Goal: Task Accomplishment & Management: Use online tool/utility

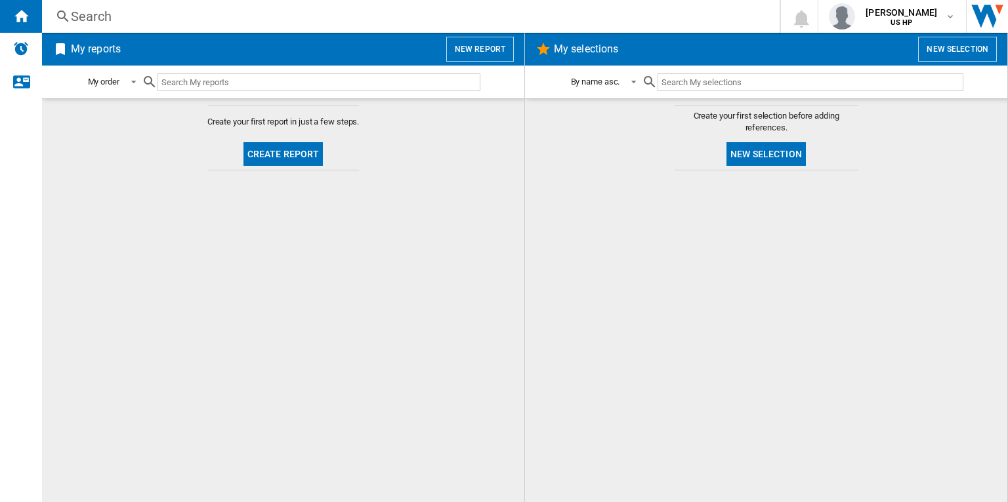
click at [478, 40] on button "New report" at bounding box center [480, 49] width 68 height 25
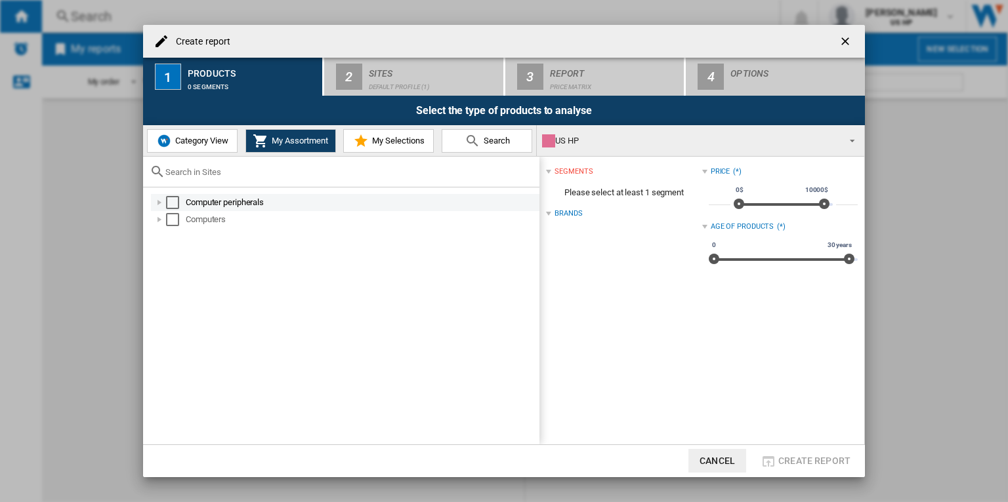
click at [176, 203] on div "Select" at bounding box center [172, 202] width 13 height 13
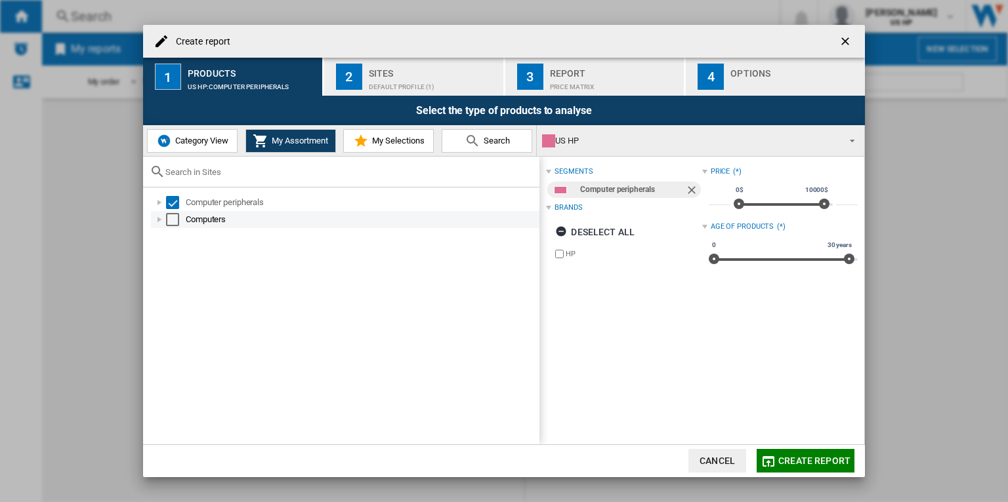
click at [174, 217] on div "Select" at bounding box center [172, 219] width 13 height 13
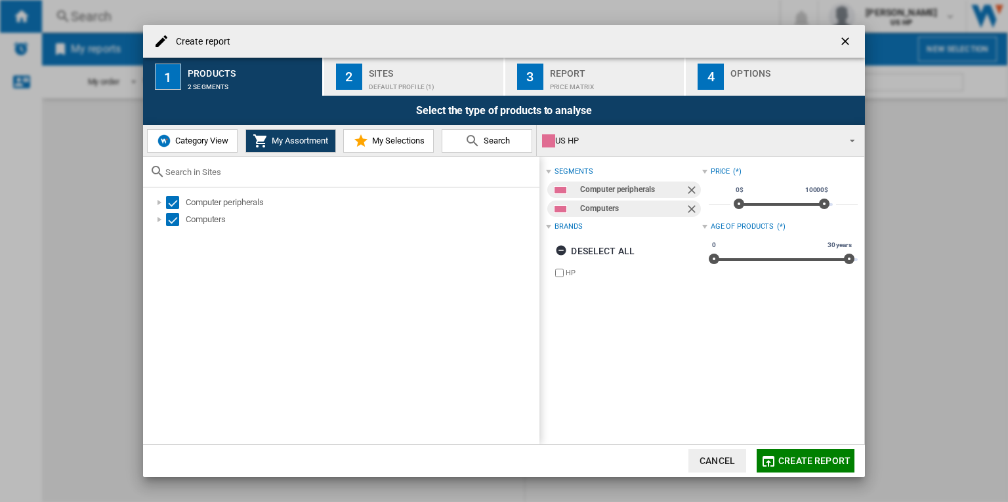
click at [815, 463] on span "Create report" at bounding box center [814, 461] width 72 height 10
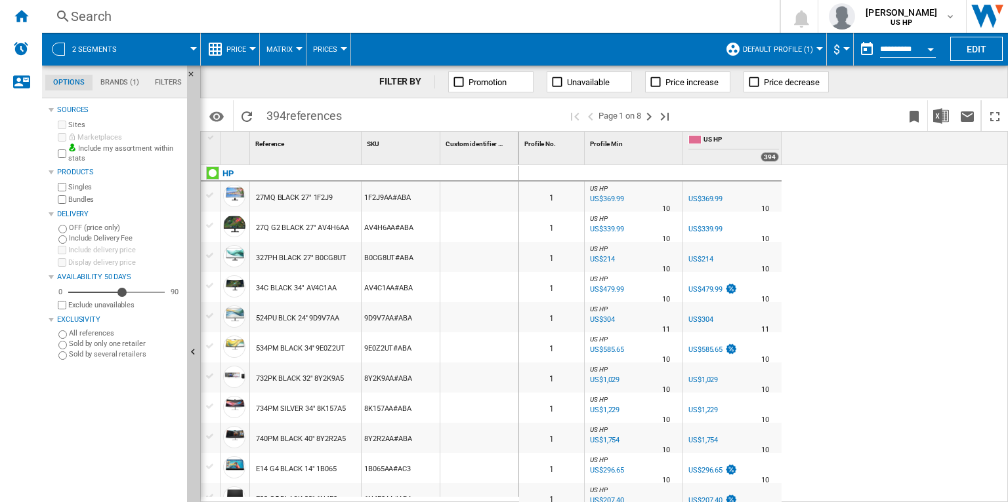
click at [142, 43] on span at bounding box center [164, 49] width 58 height 33
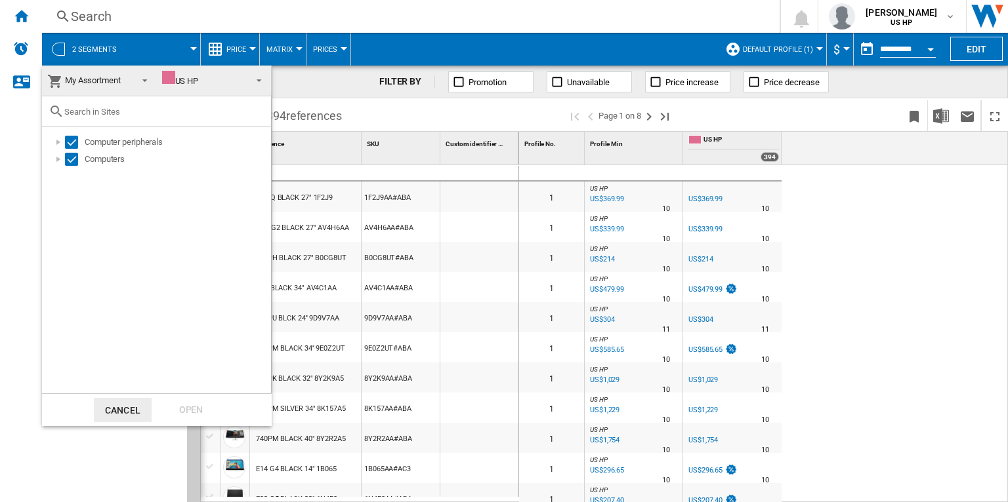
click at [979, 51] on md-backdrop at bounding box center [504, 251] width 1008 height 502
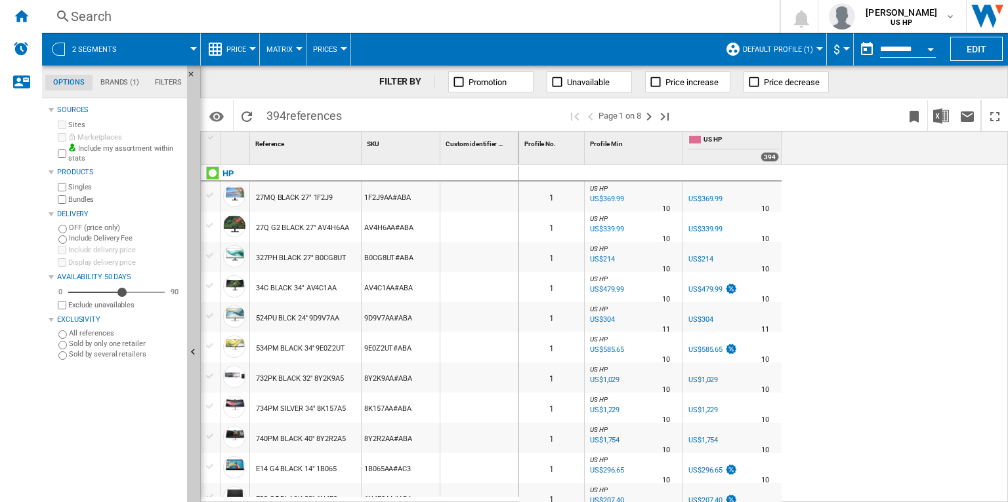
click at [979, 51] on button "Edit" at bounding box center [976, 49] width 52 height 24
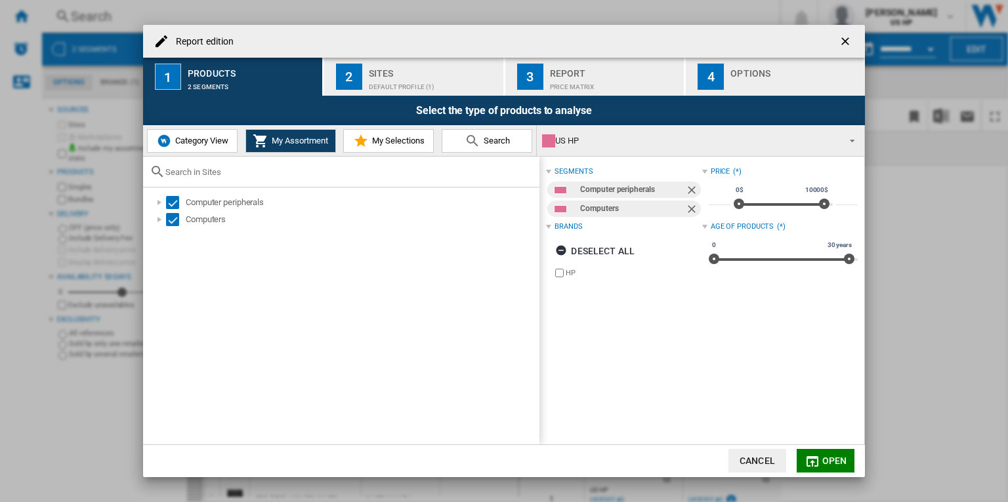
click at [718, 144] on div "US HP" at bounding box center [690, 141] width 296 height 18
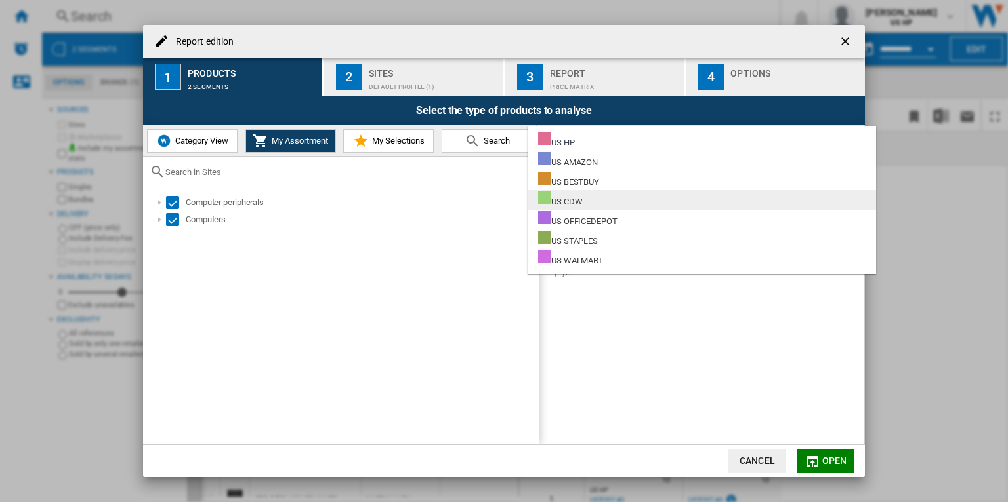
click at [683, 205] on md-option "US CDW" at bounding box center [701, 200] width 348 height 20
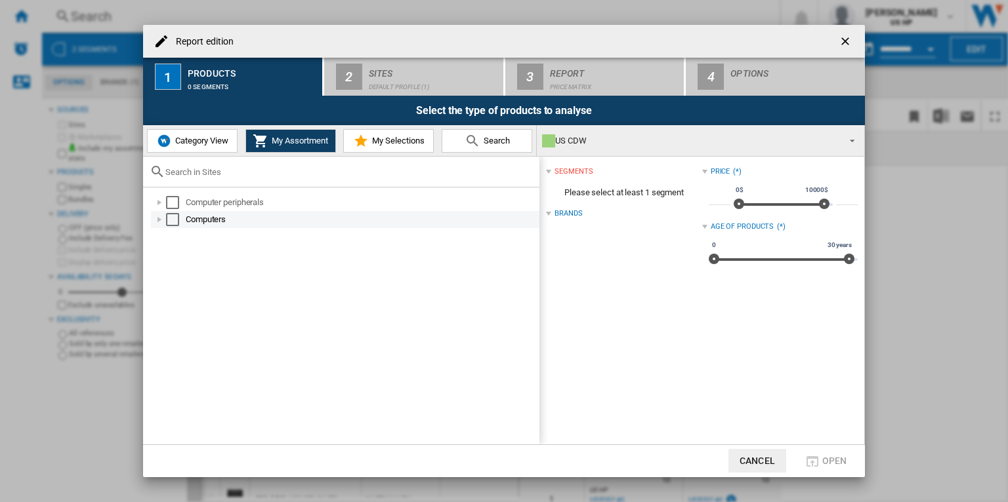
click at [172, 216] on div "Select" at bounding box center [172, 219] width 13 height 13
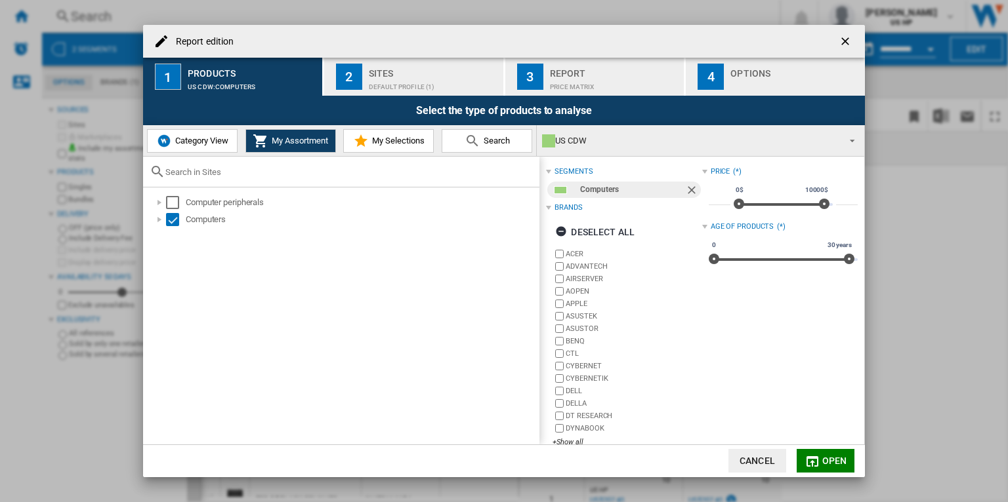
click at [813, 453] on button "Open" at bounding box center [825, 461] width 58 height 24
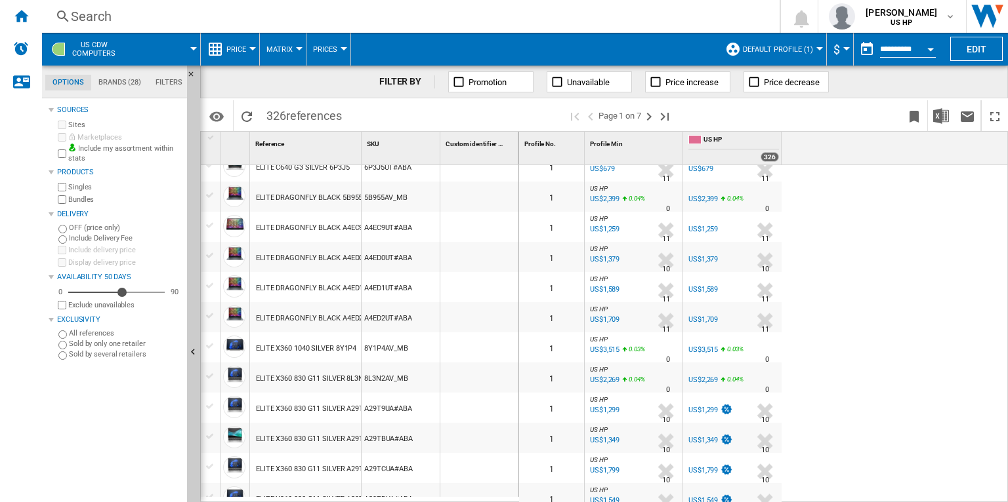
scroll to position [59, 0]
click at [806, 53] on span "Default profile (1)" at bounding box center [778, 49] width 70 height 9
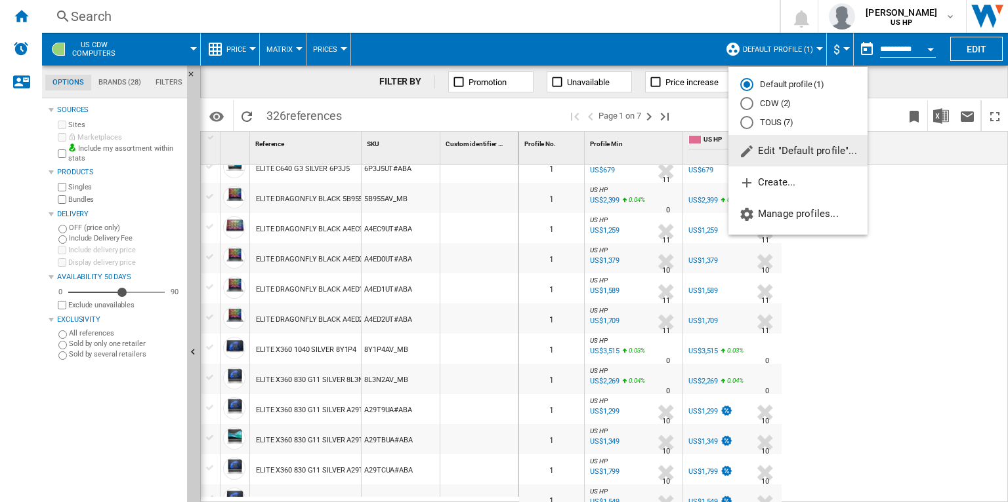
click at [780, 104] on md-radio-button "CDW (2)" at bounding box center [797, 104] width 115 height 12
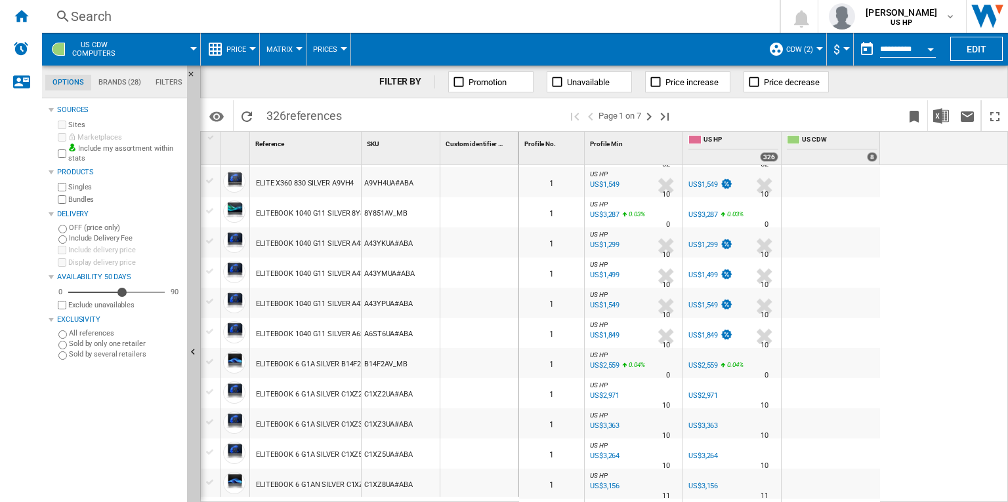
scroll to position [511, 0]
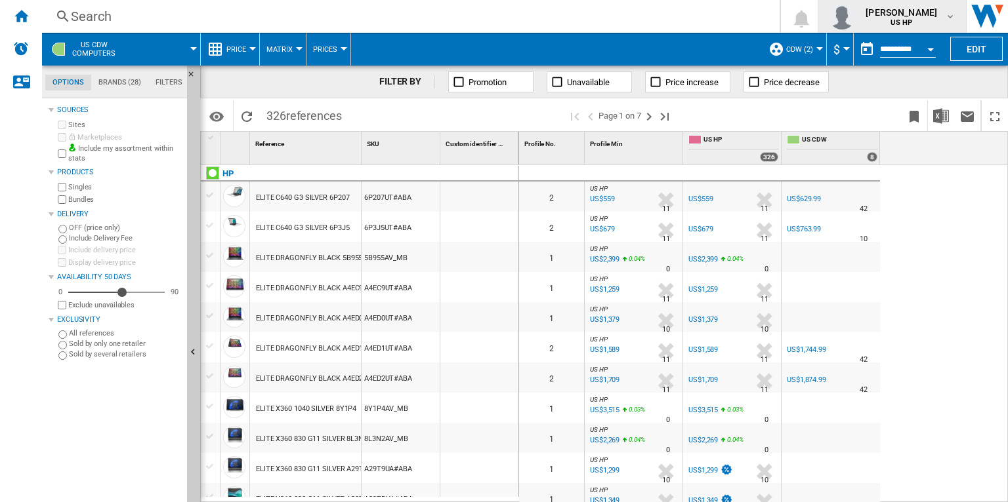
click at [883, 18] on span "[PERSON_NAME]" at bounding box center [901, 12] width 72 height 13
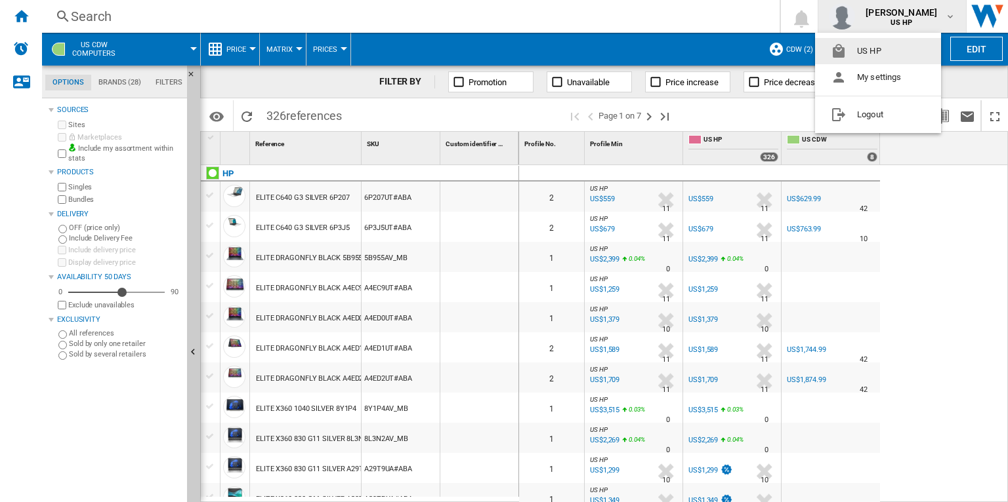
click at [883, 18] on md-backdrop at bounding box center [504, 251] width 1008 height 502
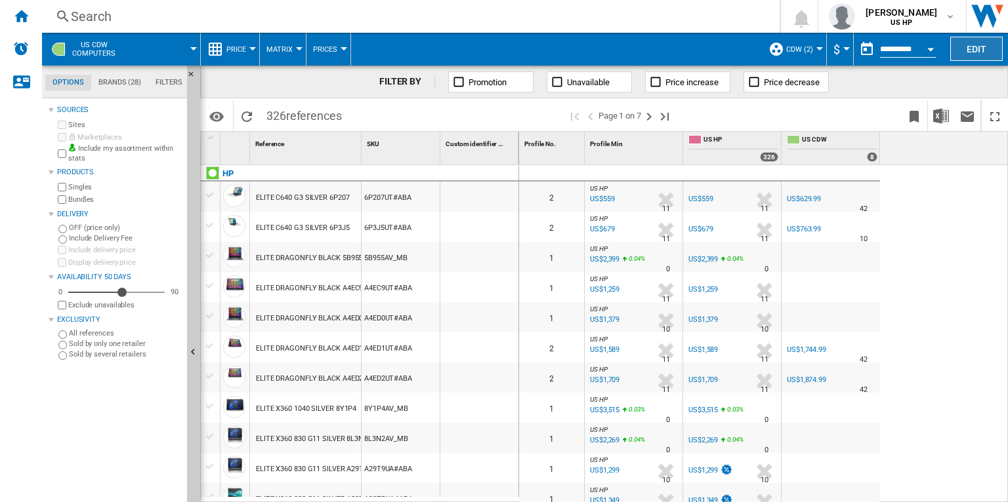
click at [985, 52] on button "Edit" at bounding box center [976, 49] width 52 height 24
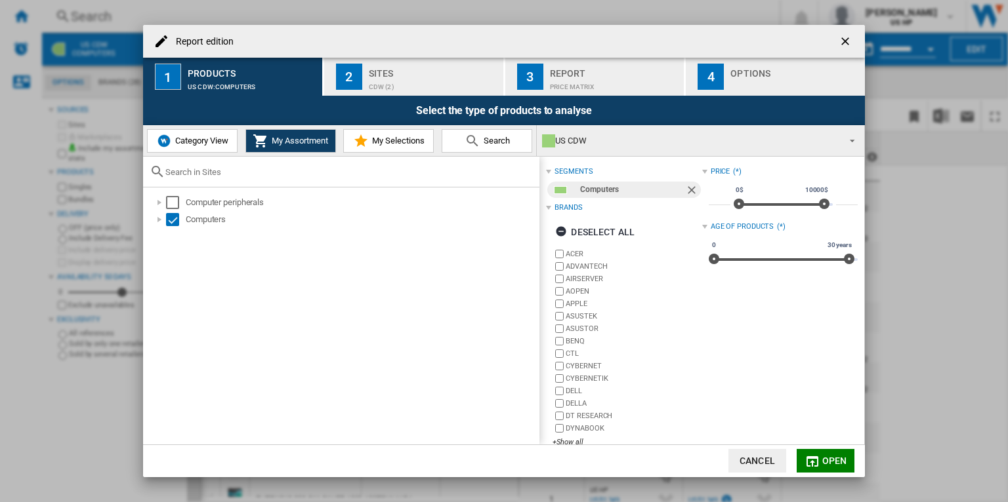
click at [760, 464] on button "Cancel" at bounding box center [757, 461] width 58 height 24
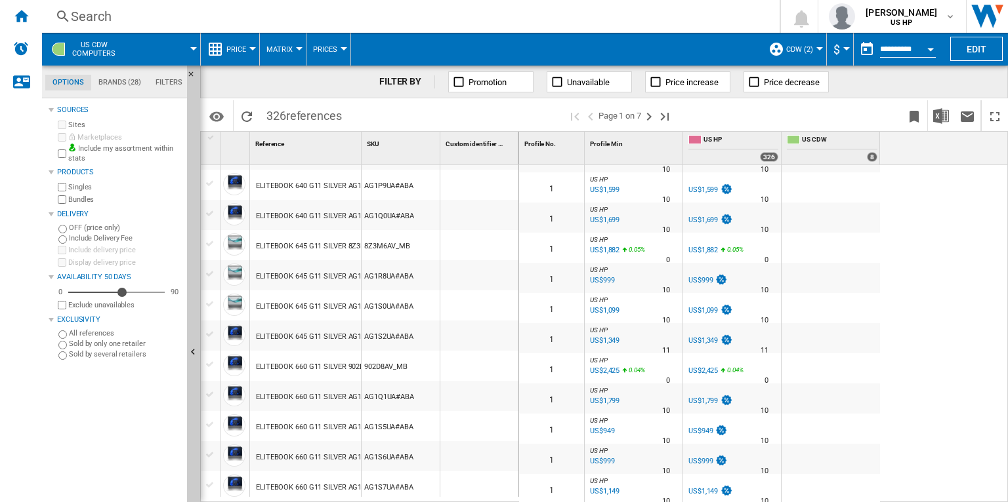
click at [123, 84] on md-tab-item "Brands (28)" at bounding box center [119, 83] width 57 height 16
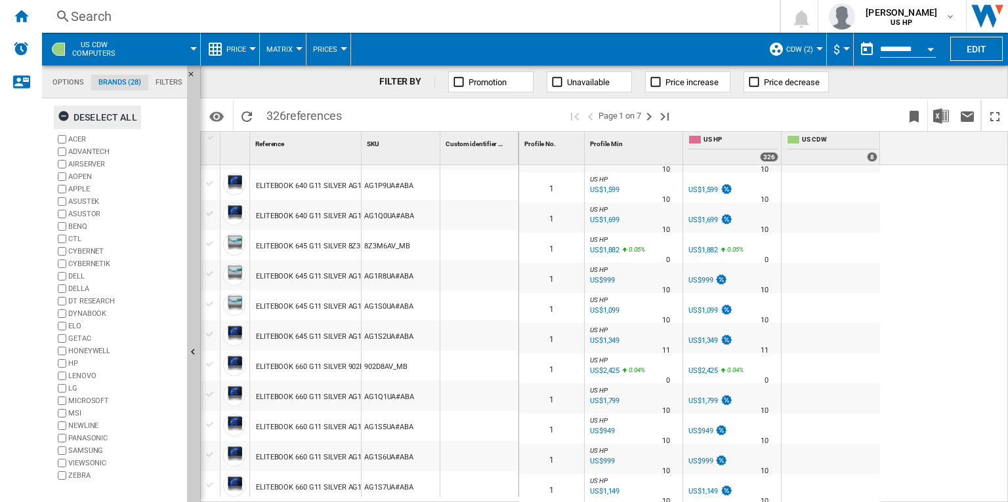
click at [105, 114] on div "Deselect all" at bounding box center [97, 118] width 79 height 24
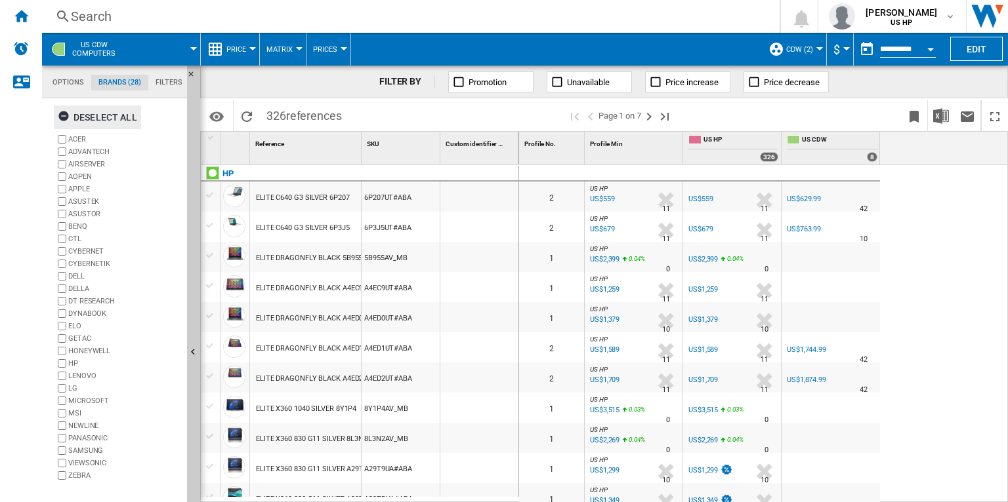
click at [85, 111] on div "Deselect all" at bounding box center [97, 118] width 79 height 24
click at [79, 451] on label "SAMSUNG" at bounding box center [124, 451] width 113 height 10
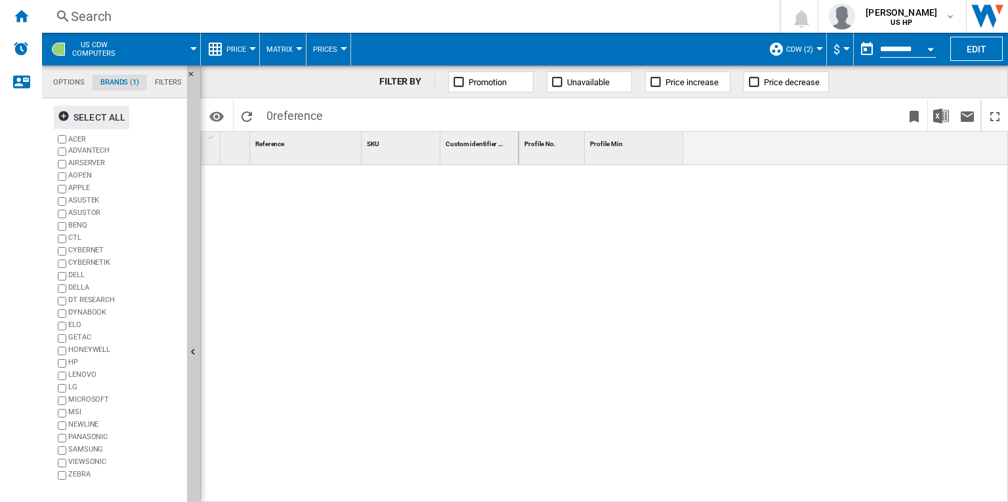
click at [64, 115] on ng-md-icon "button" at bounding box center [66, 118] width 16 height 16
click at [337, 274] on div at bounding box center [360, 331] width 318 height 332
click at [247, 109] on ng-md-icon "Reload" at bounding box center [247, 117] width 16 height 16
click at [882, 21] on span "US HP" at bounding box center [901, 23] width 72 height 8
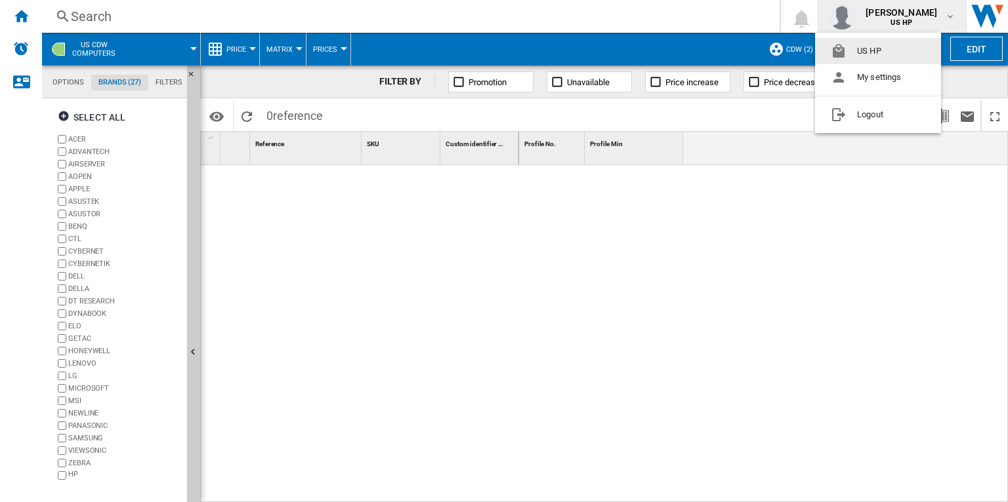
click at [867, 56] on button "US HP" at bounding box center [878, 51] width 126 height 26
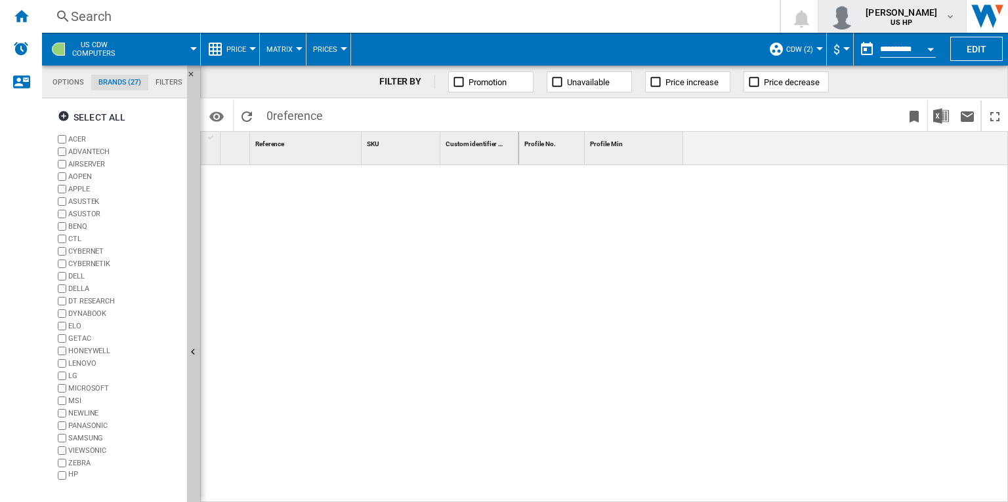
click at [886, 19] on span "US HP" at bounding box center [901, 23] width 72 height 8
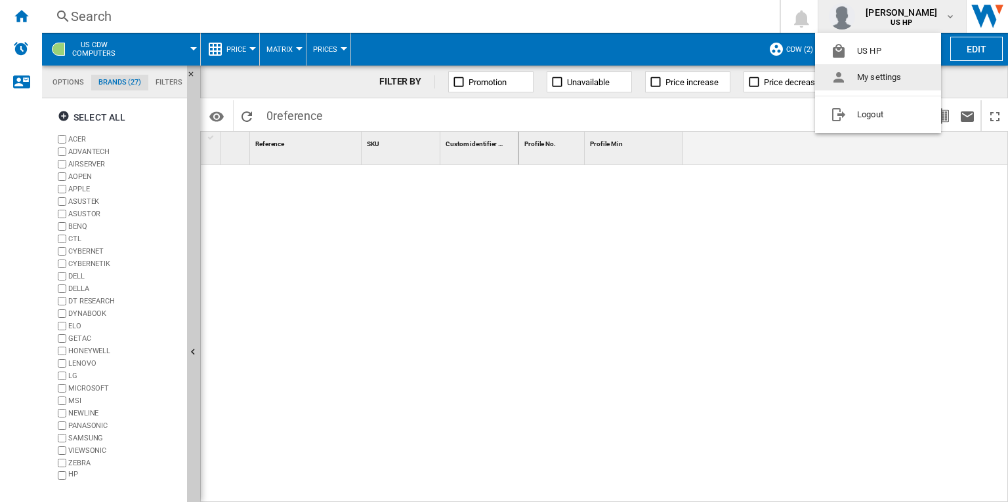
click at [148, 62] on md-backdrop at bounding box center [504, 251] width 1008 height 502
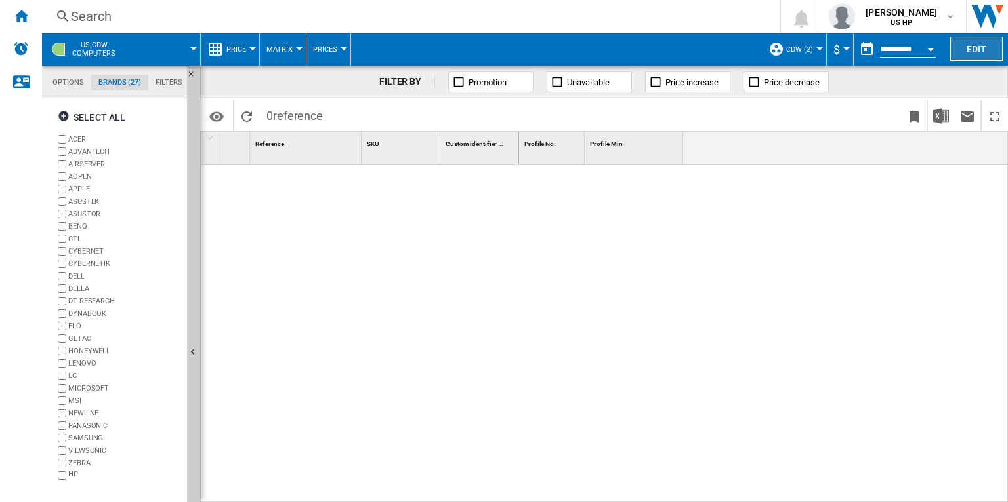
click at [987, 51] on button "Edit" at bounding box center [976, 49] width 52 height 24
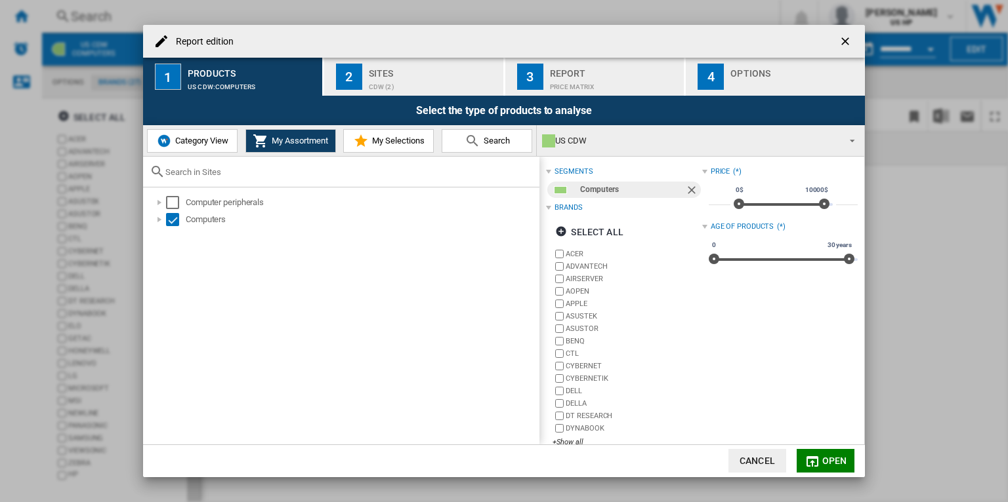
click at [571, 138] on div "US CDW" at bounding box center [690, 141] width 296 height 18
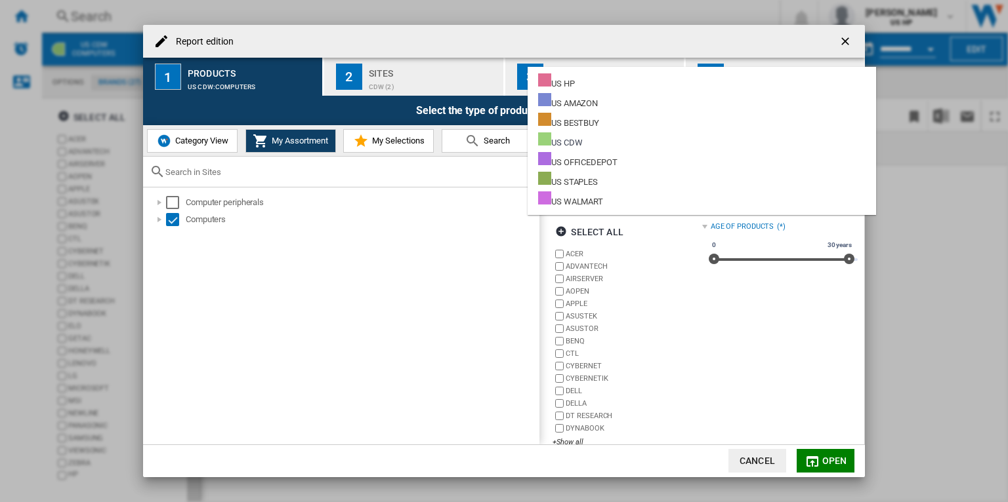
click at [571, 138] on div "US CDW" at bounding box center [560, 141] width 44 height 16
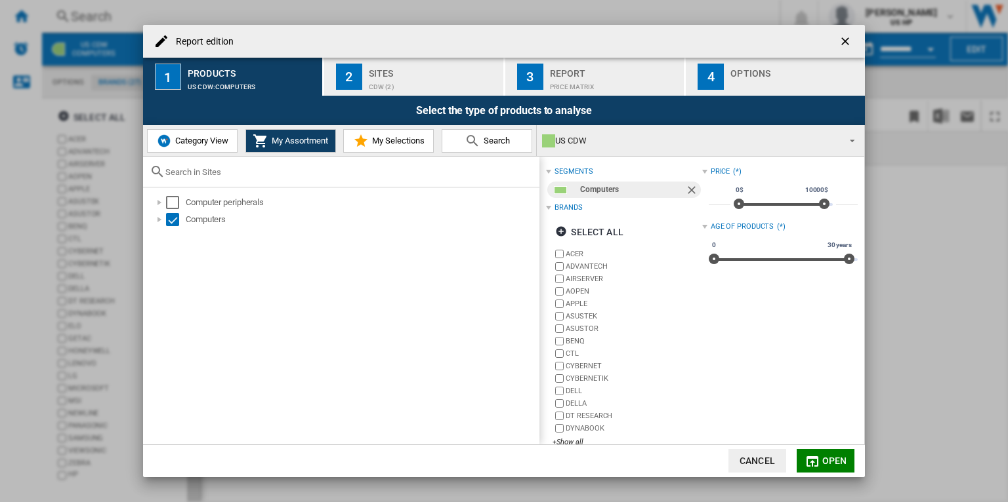
click at [844, 37] on ng-md-icon "getI18NText('BUTTONS.CLOSE_DIALOG')" at bounding box center [846, 43] width 16 height 16
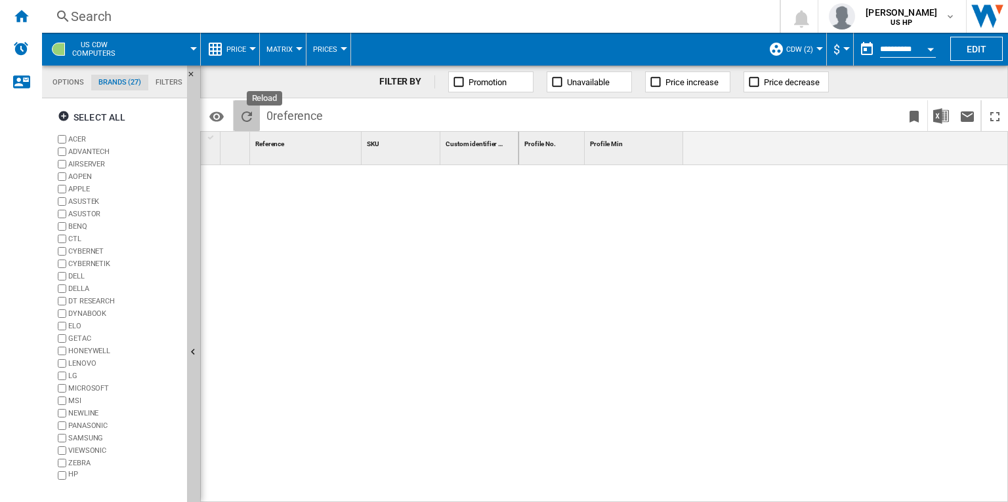
click at [244, 115] on ng-md-icon "Reload" at bounding box center [247, 117] width 16 height 16
